Goal: Task Accomplishment & Management: Manage account settings

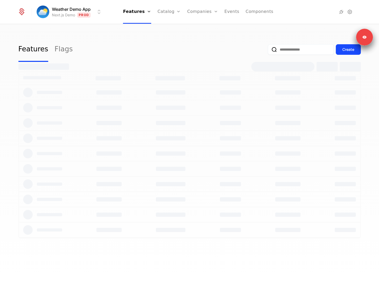
select select "**"
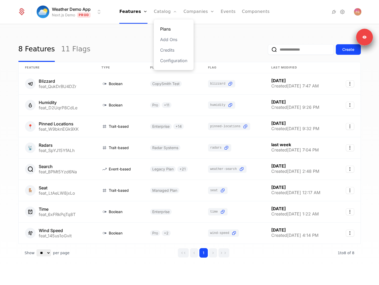
click at [167, 31] on link "Plans" at bounding box center [173, 29] width 27 height 6
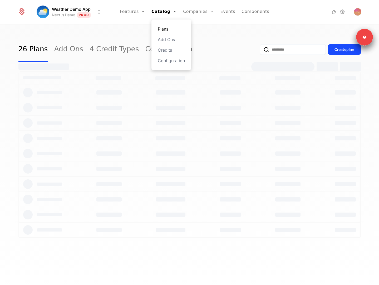
select select "**"
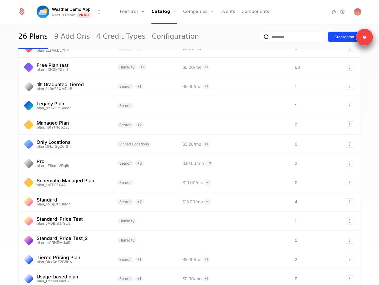
scroll to position [333, 0]
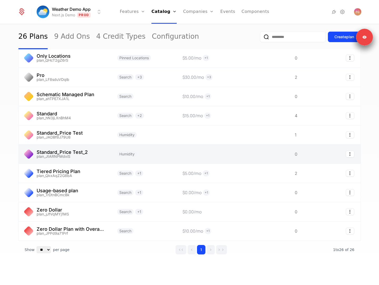
click at [104, 151] on link at bounding box center [65, 154] width 92 height 19
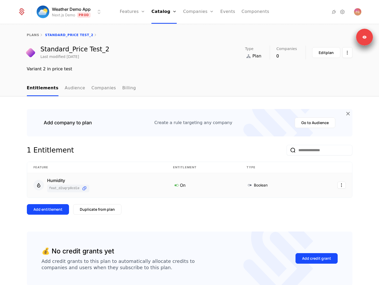
click at [347, 187] on td at bounding box center [330, 185] width 43 height 25
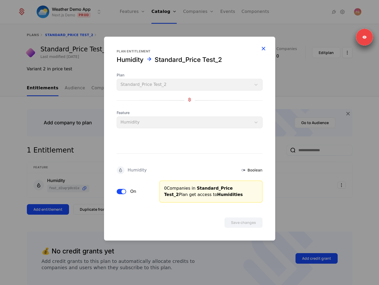
click at [262, 46] on icon "button" at bounding box center [263, 48] width 7 height 7
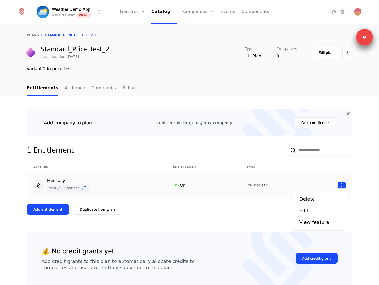
click at [341, 186] on html "Weather Demo App Next.js Demo Prod Features Features Flags Catalog Plans Add On…" at bounding box center [189, 142] width 379 height 285
click at [311, 199] on div "Delete" at bounding box center [308, 199] width 16 height 7
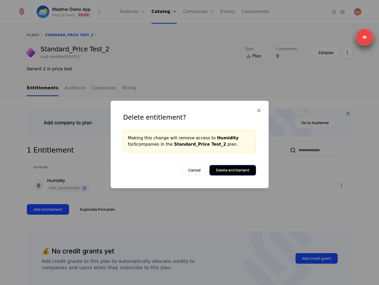
click at [230, 169] on button "Delete entitlement" at bounding box center [232, 170] width 47 height 11
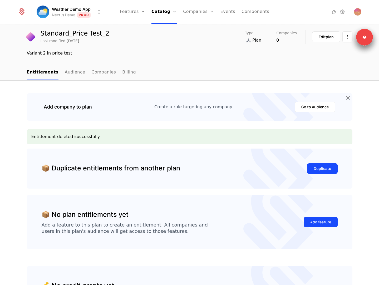
scroll to position [37, 0]
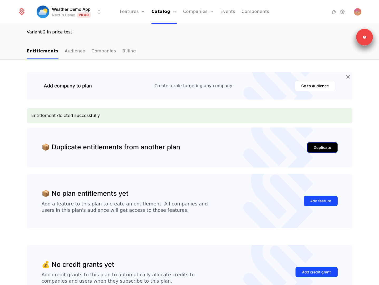
click at [324, 149] on div "Duplicate" at bounding box center [322, 147] width 17 height 5
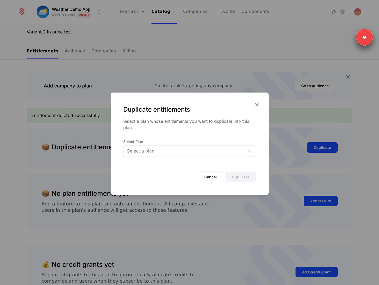
click at [201, 156] on div "Select a plan" at bounding box center [184, 151] width 121 height 9
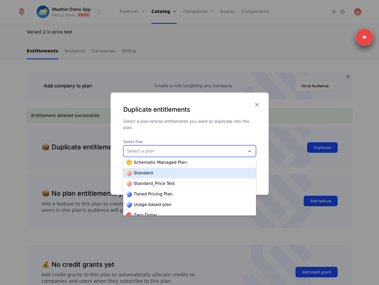
scroll to position [198, 0]
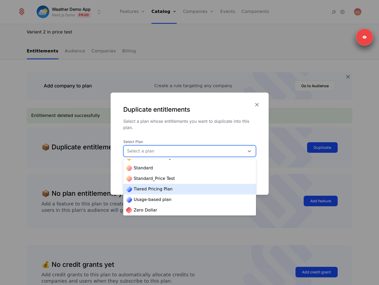
click at [182, 191] on div "Tiered Pricing Plan" at bounding box center [189, 189] width 126 height 6
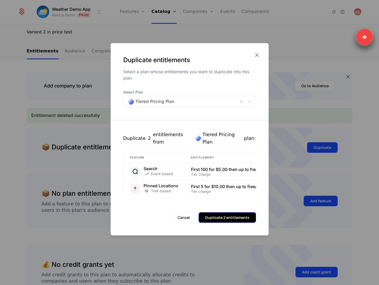
click at [219, 213] on button "Duplicate 2 entitlements" at bounding box center [227, 217] width 57 height 11
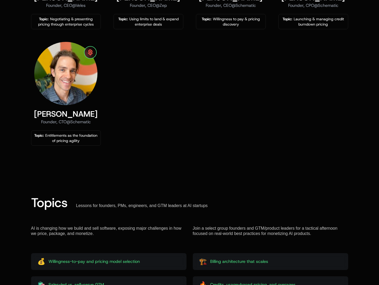
scroll to position [492, 0]
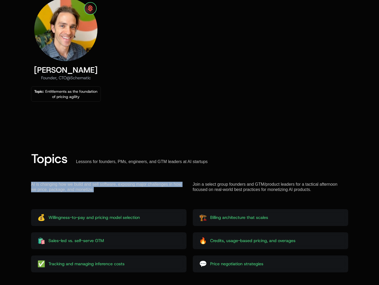
drag, startPoint x: 98, startPoint y: 190, endPoint x: 32, endPoint y: 180, distance: 66.3
click at [32, 180] on div "Topics Lessons for founders, PMs, engineers, and GTM leaders at AI startups AI …" at bounding box center [189, 212] width 317 height 120
copy div "AI is changing how we build and sell software, exposing major challenges in how…"
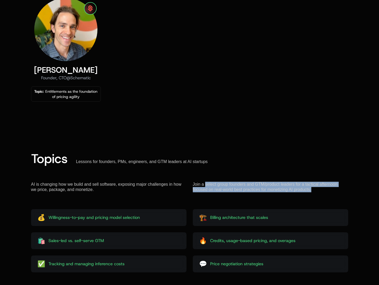
drag, startPoint x: 314, startPoint y: 190, endPoint x: 207, endPoint y: 184, distance: 107.9
click at [206, 184] on div "Join a select group founders and GTM/product leaders for a tactical afternoon f…" at bounding box center [270, 187] width 155 height 11
copy div "select group founders and GTM/product leaders for a tactical afternoon focused …"
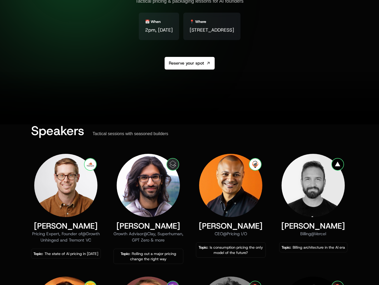
scroll to position [0, 0]
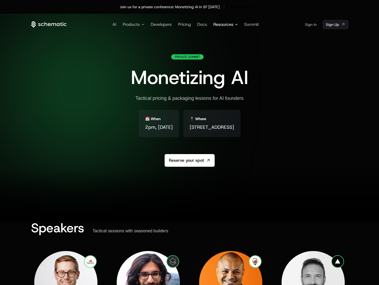
click at [222, 25] on span "Resources" at bounding box center [223, 24] width 20 height 6
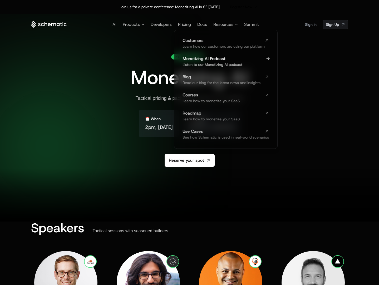
click at [200, 59] on span "Monetizing AI Podcast" at bounding box center [223, 59] width 80 height 4
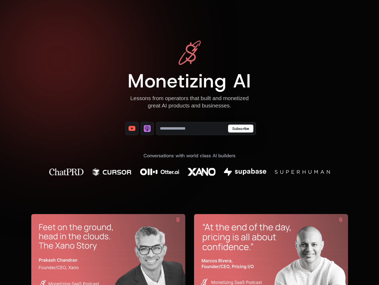
scroll to position [166, 0]
